Goal: Task Accomplishment & Management: Manage account settings

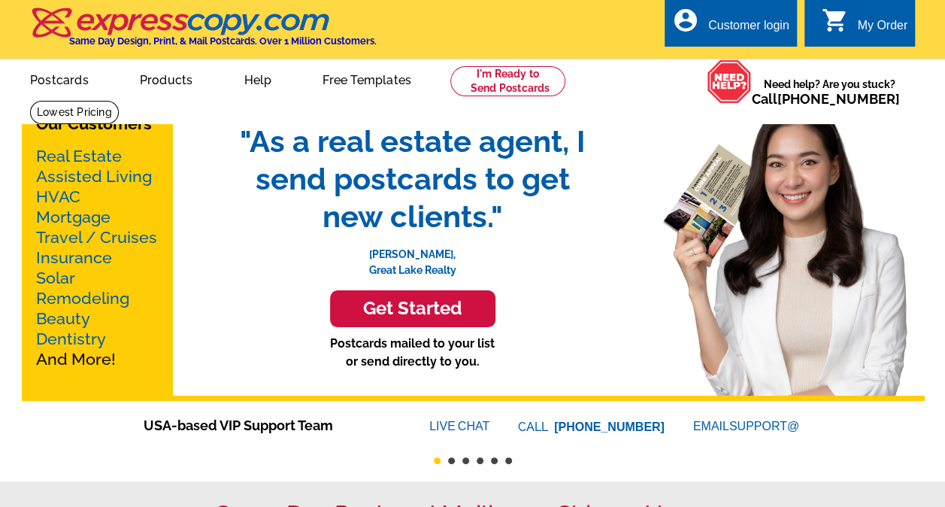
click at [775, 35] on div "Customer login" at bounding box center [748, 29] width 81 height 21
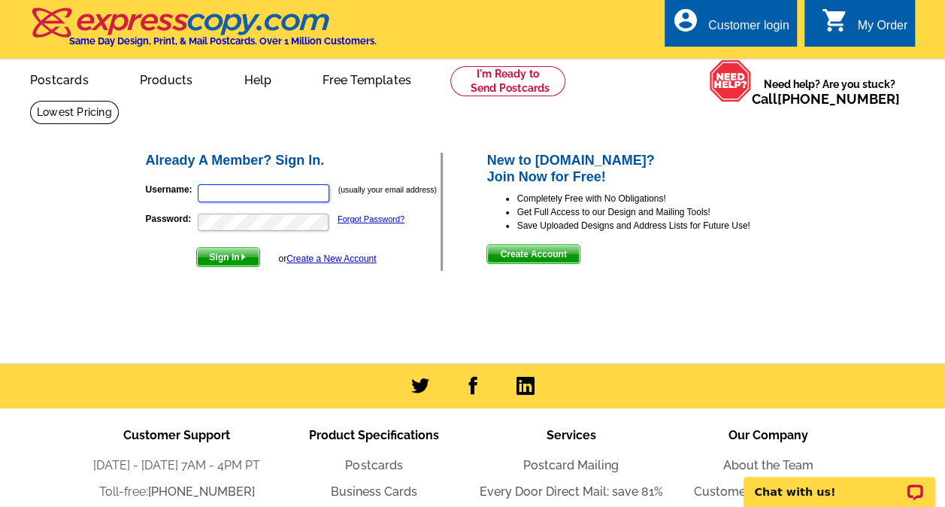
type input "[EMAIL_ADDRESS][DOMAIN_NAME]"
click at [224, 262] on span "Sign In" at bounding box center [228, 257] width 62 height 18
